Goal: Transaction & Acquisition: Purchase product/service

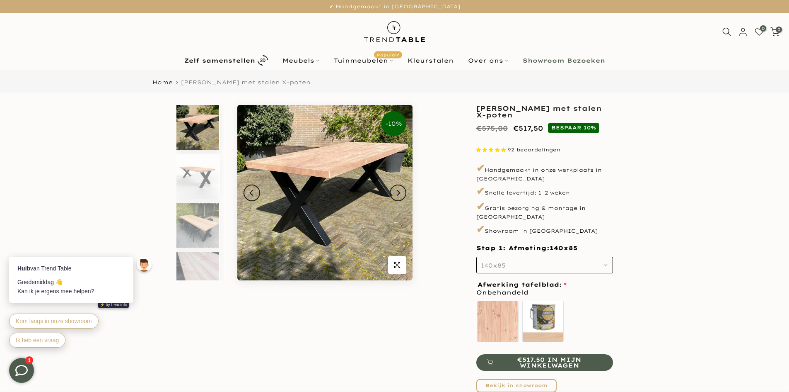
click at [598, 257] on button "140x85" at bounding box center [545, 265] width 137 height 17
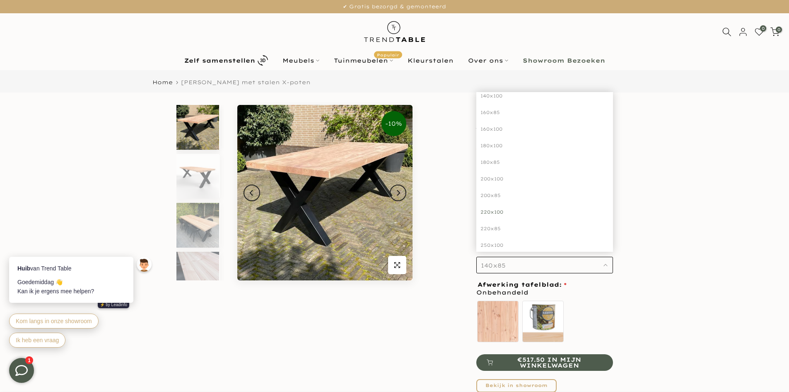
scroll to position [41, 0]
click at [490, 206] on div "220x85" at bounding box center [545, 214] width 137 height 17
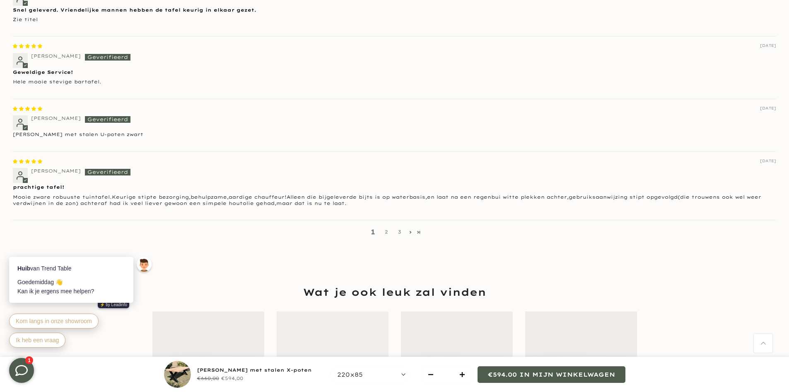
scroll to position [1243, 0]
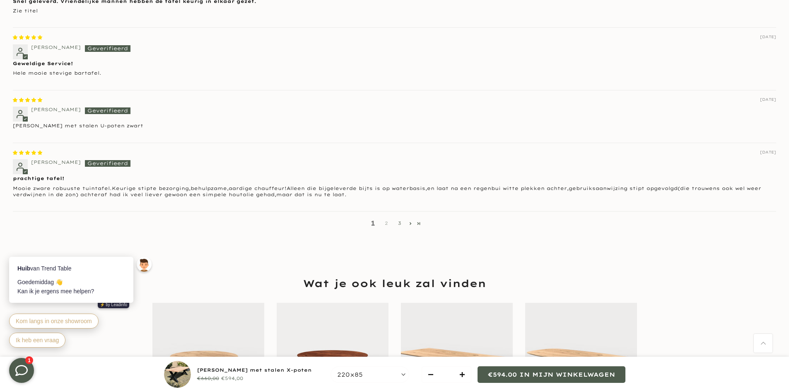
click at [387, 219] on link "2" at bounding box center [386, 223] width 13 height 8
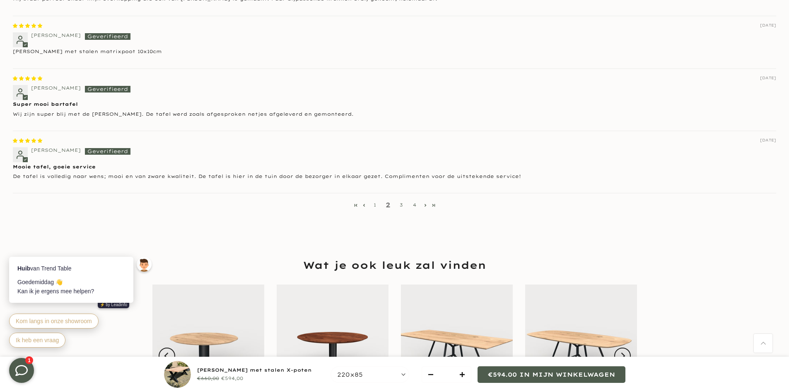
scroll to position [1265, 0]
click at [401, 201] on link "3" at bounding box center [401, 205] width 13 height 8
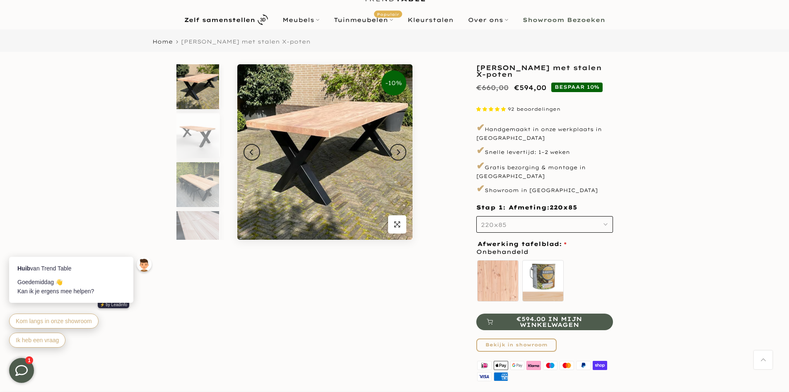
scroll to position [22, 0]
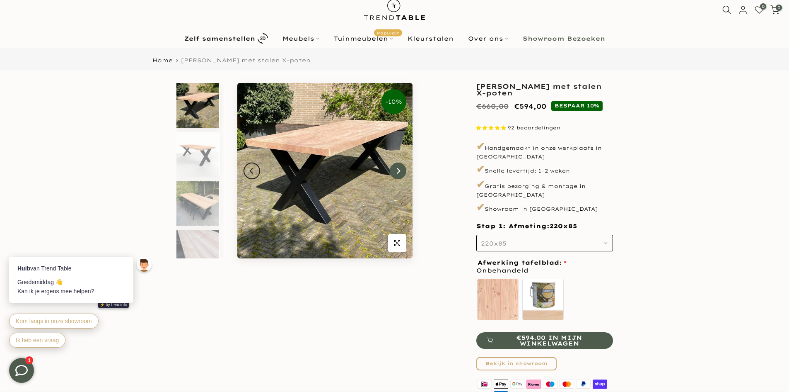
click at [398, 170] on icon "Next" at bounding box center [398, 170] width 6 height 7
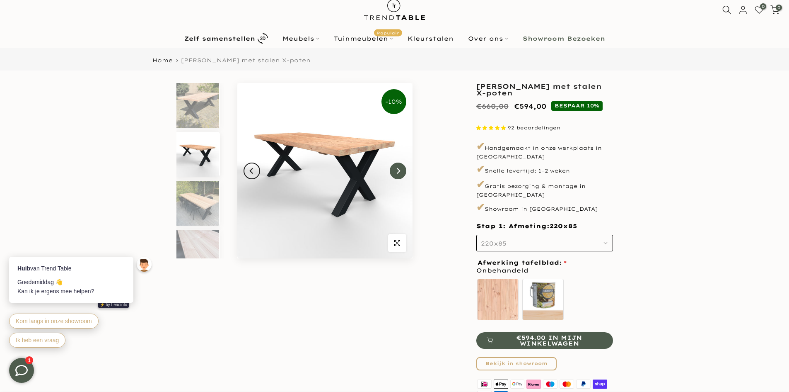
scroll to position [7, 0]
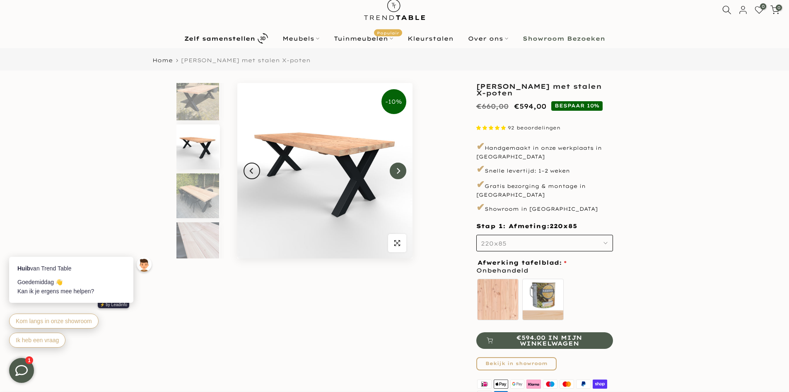
click at [399, 169] on icon "Next" at bounding box center [398, 171] width 3 height 6
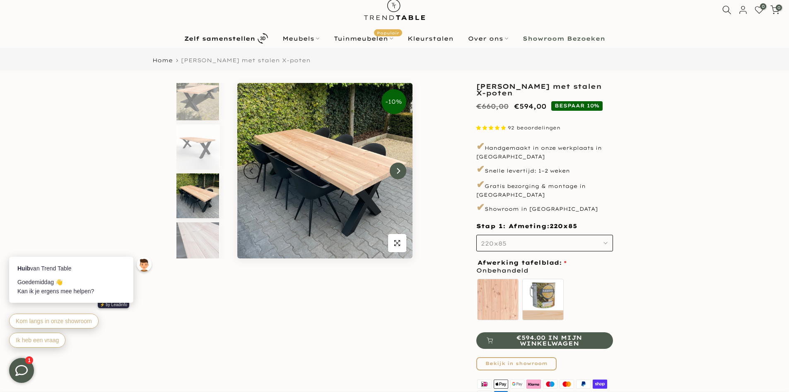
scroll to position [16, 0]
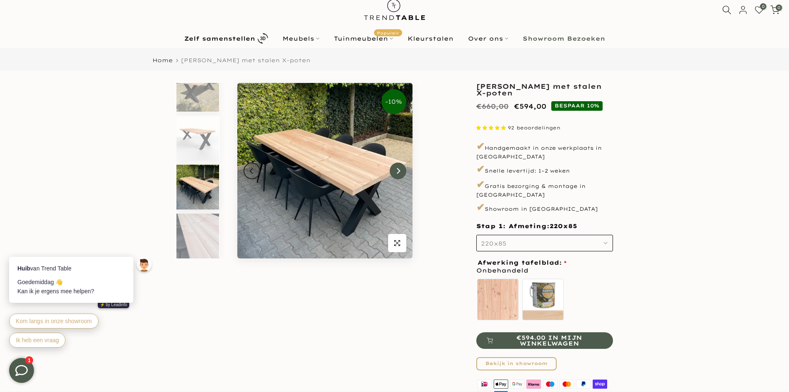
click at [399, 169] on icon "Next" at bounding box center [398, 171] width 3 height 6
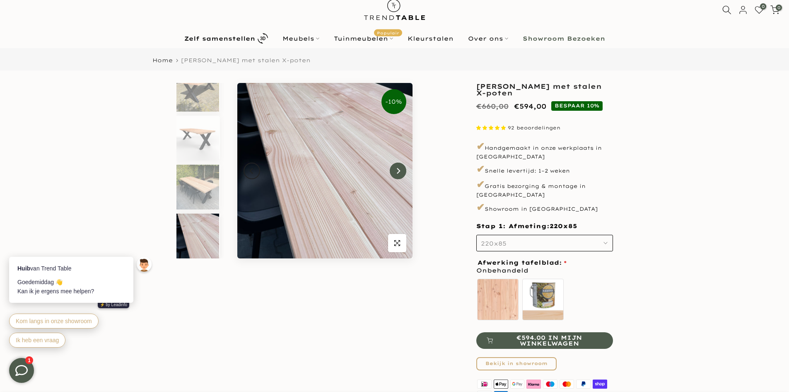
click at [399, 169] on icon "Next" at bounding box center [398, 171] width 3 height 6
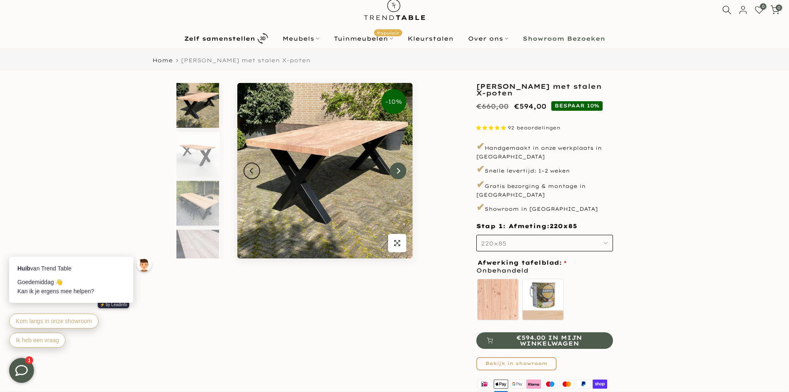
click at [399, 169] on icon "Next" at bounding box center [398, 171] width 3 height 6
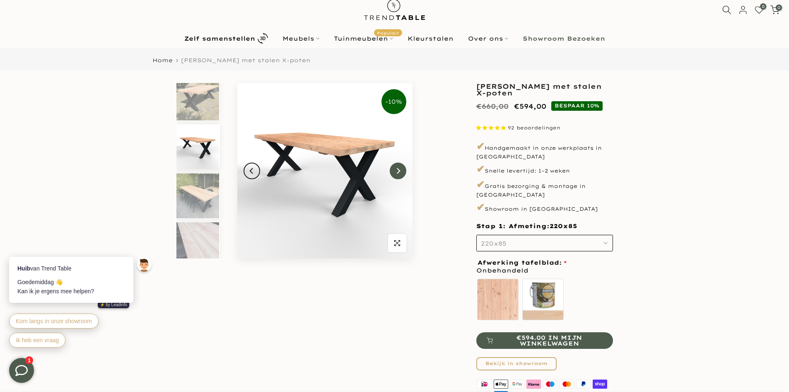
click at [399, 169] on icon "Next" at bounding box center [398, 171] width 3 height 6
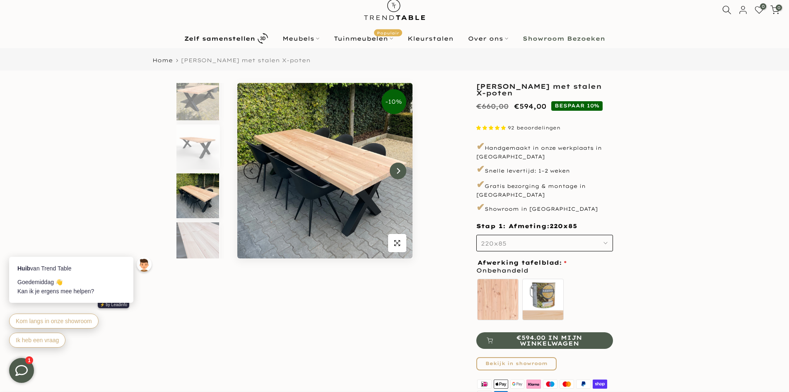
scroll to position [16, 0]
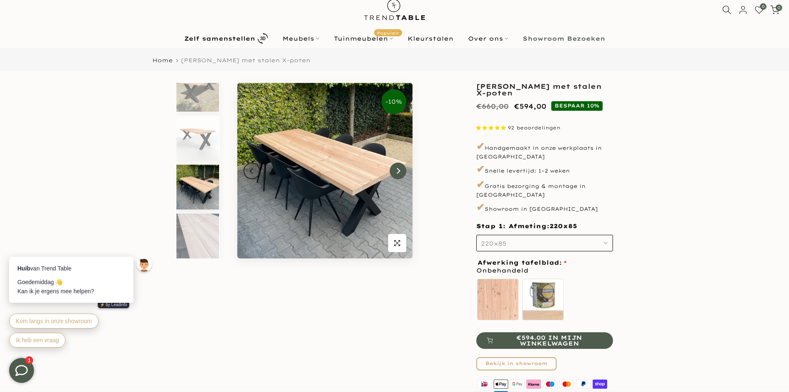
click at [399, 169] on icon "Next" at bounding box center [398, 171] width 3 height 6
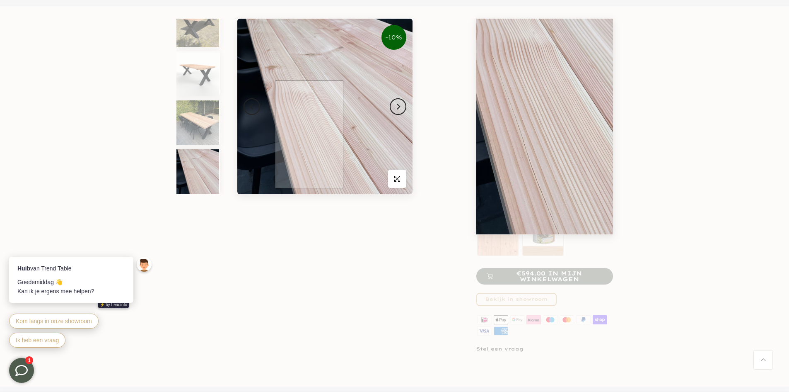
scroll to position [105, 0]
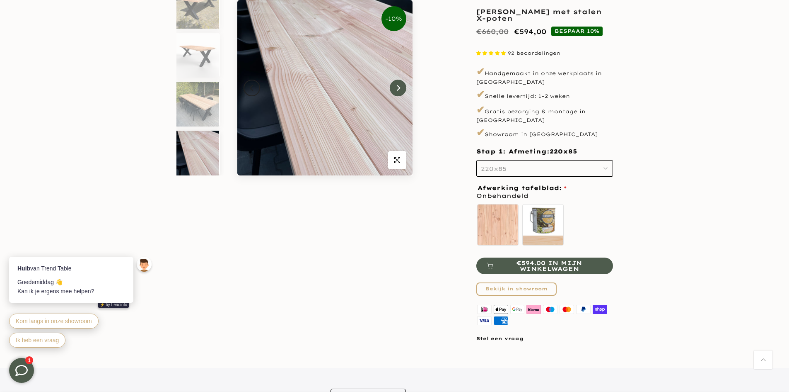
click at [401, 90] on button "Next" at bounding box center [398, 88] width 17 height 17
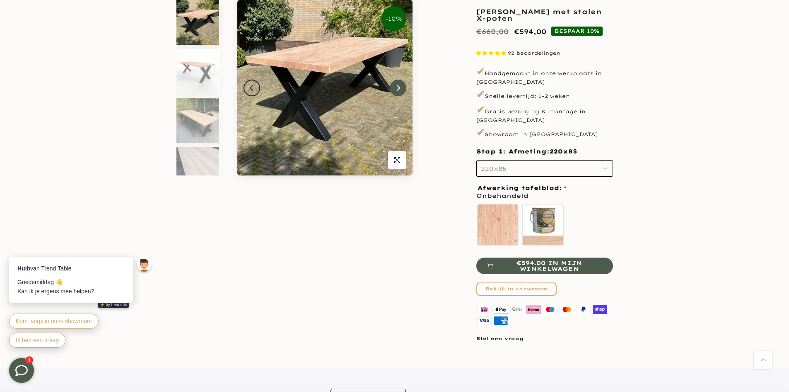
click at [401, 90] on button "Next" at bounding box center [398, 88] width 17 height 17
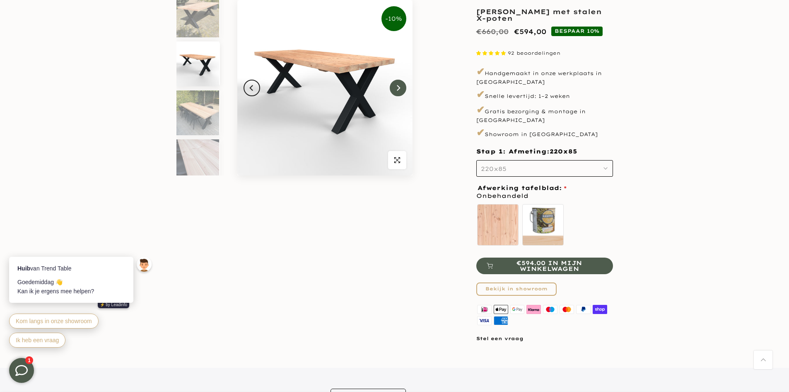
click at [401, 90] on button "Next" at bounding box center [398, 88] width 17 height 17
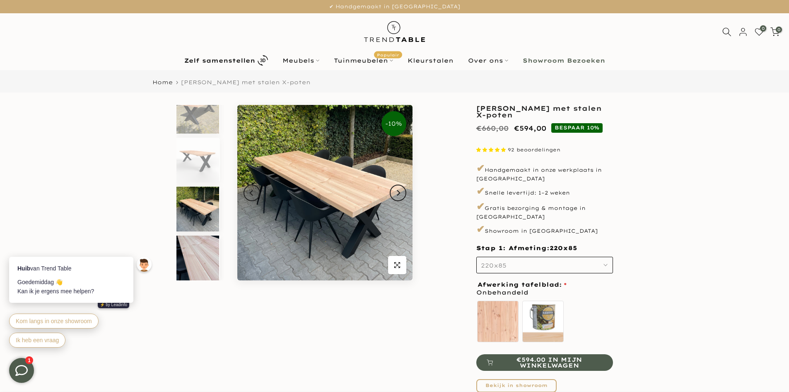
click at [189, 252] on img at bounding box center [198, 257] width 43 height 45
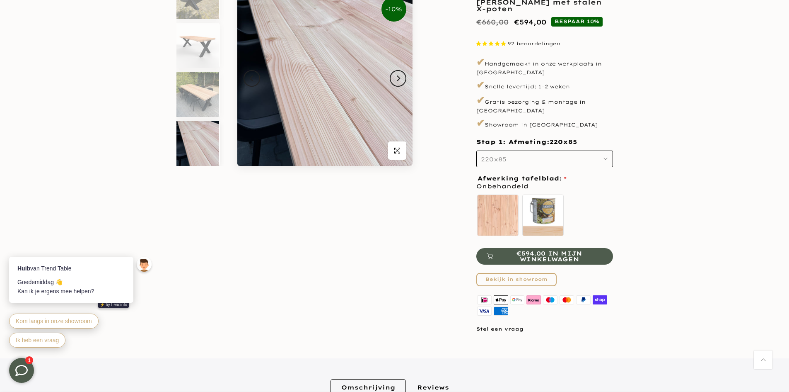
scroll to position [83, 0]
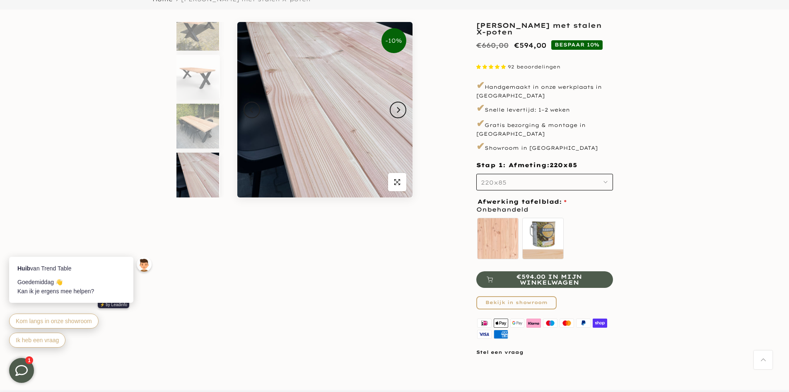
click at [608, 180] on icon "button" at bounding box center [606, 182] width 4 height 4
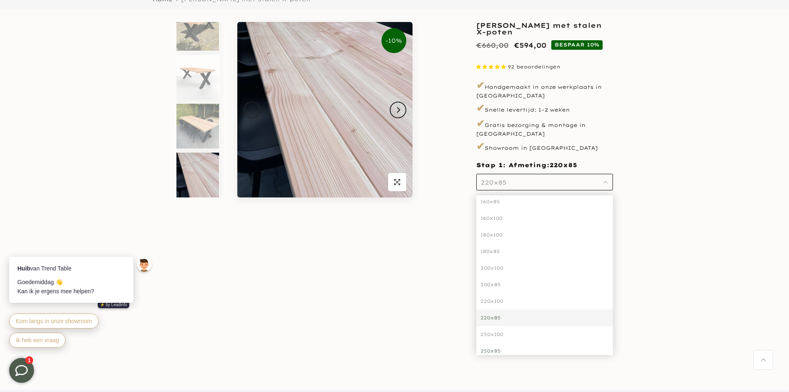
click at [499, 342] on div "250x85" at bounding box center [545, 350] width 137 height 17
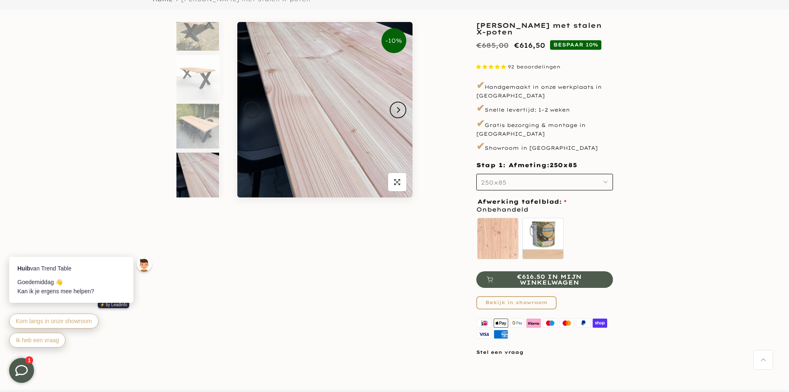
click at [543, 174] on button "250x85" at bounding box center [545, 182] width 137 height 17
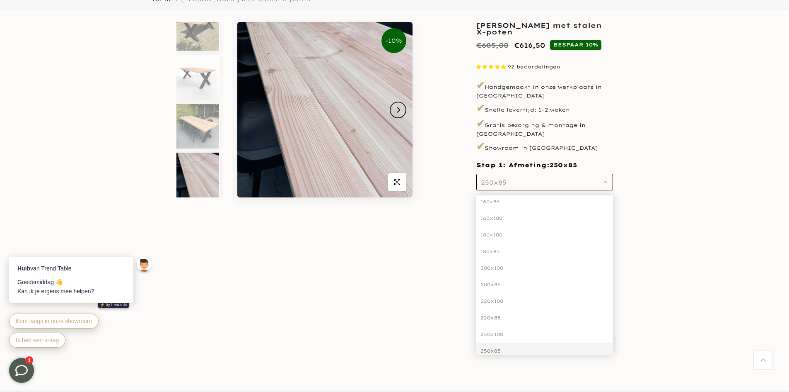
click at [500, 309] on div "220x85" at bounding box center [545, 317] width 137 height 17
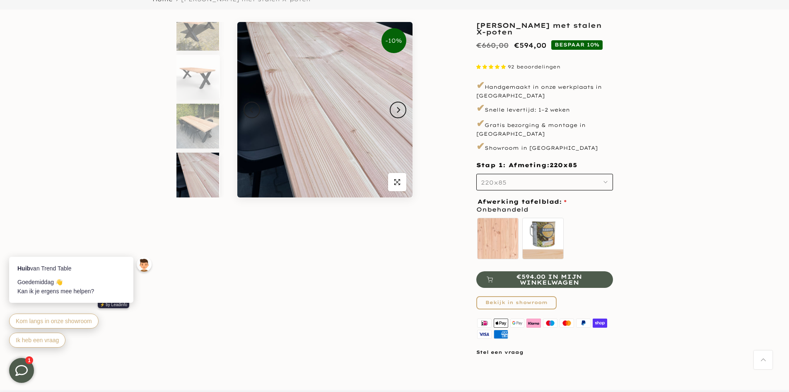
click at [586, 174] on button "220x85" at bounding box center [545, 182] width 137 height 17
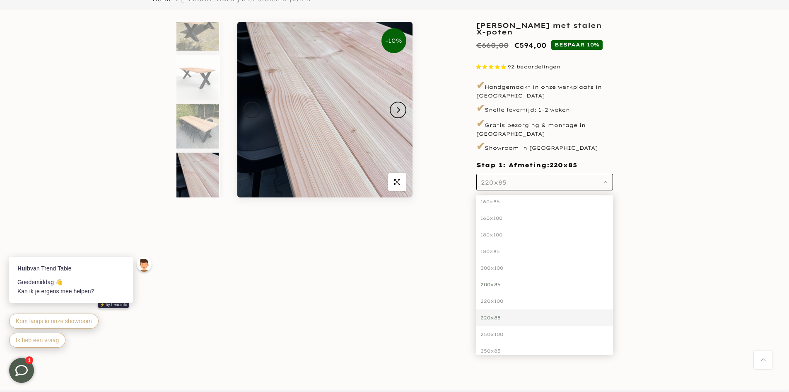
click at [508, 277] on div "200x85" at bounding box center [545, 284] width 137 height 17
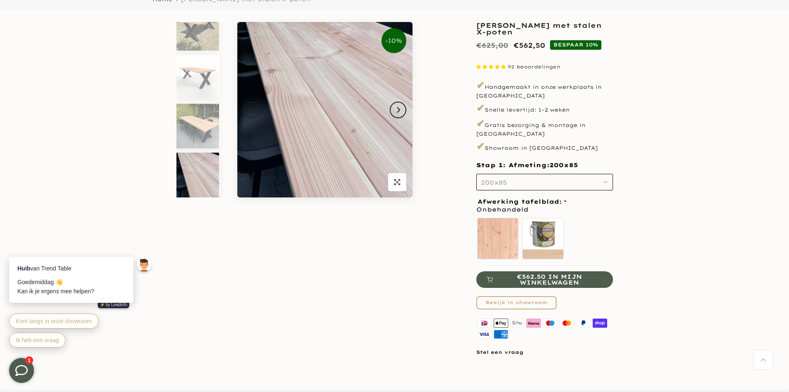
click at [601, 174] on button "200x85" at bounding box center [545, 182] width 137 height 17
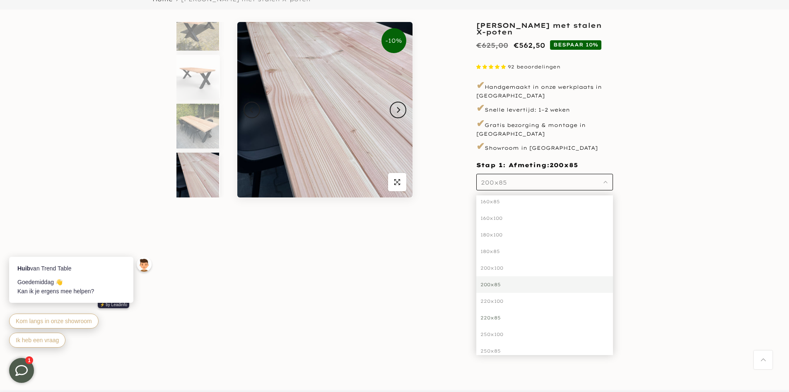
click at [511, 310] on div "220x85" at bounding box center [545, 317] width 137 height 17
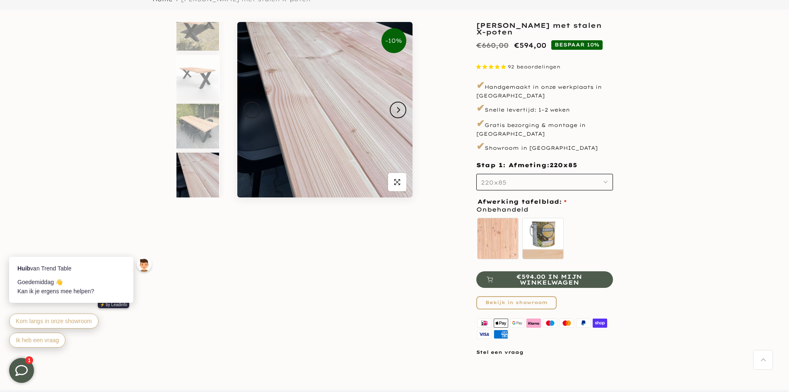
click at [583, 178] on button "220x85" at bounding box center [545, 182] width 137 height 17
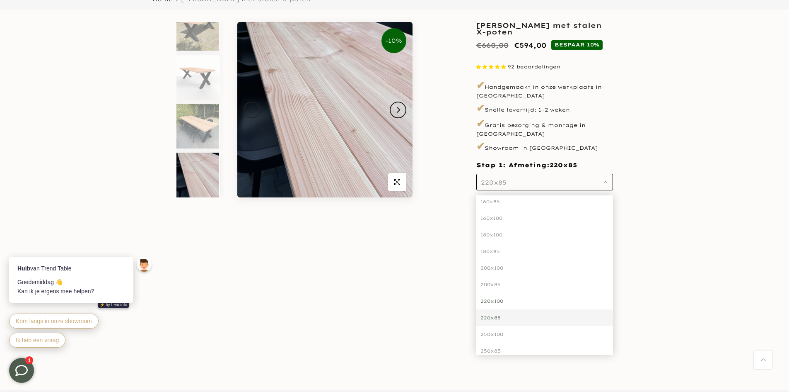
click at [508, 293] on div "220x100" at bounding box center [545, 301] width 137 height 17
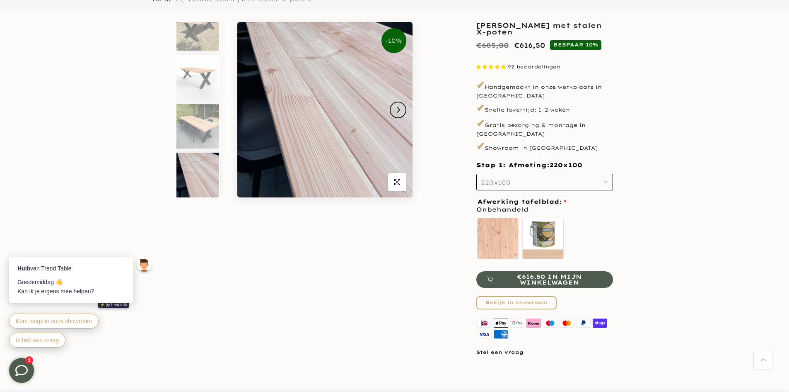
click at [602, 174] on button "220x100" at bounding box center [545, 182] width 137 height 17
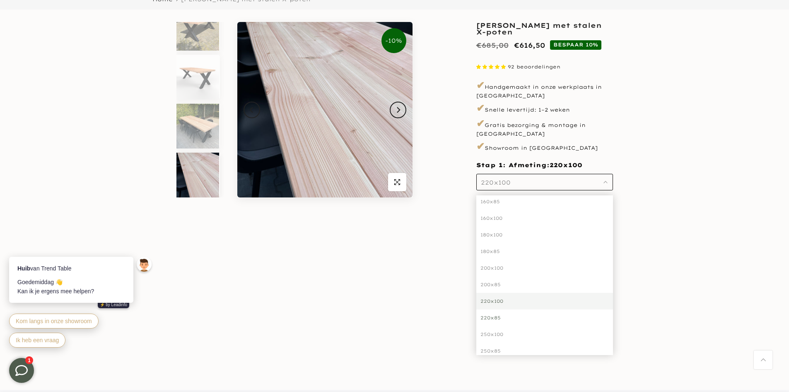
click at [499, 310] on div "220x85" at bounding box center [545, 317] width 137 height 17
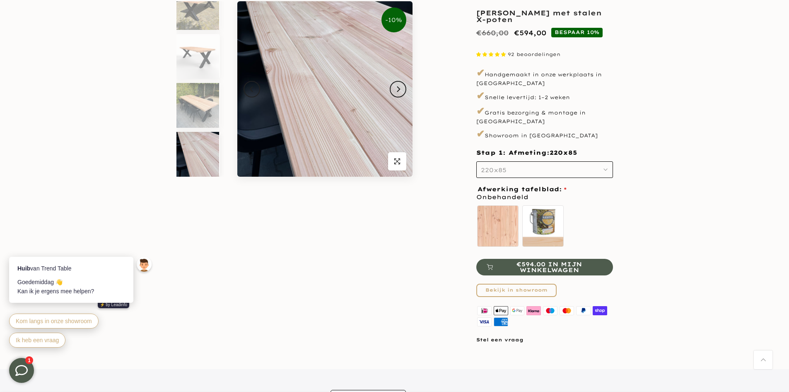
scroll to position [83, 0]
